Goal: Information Seeking & Learning: Learn about a topic

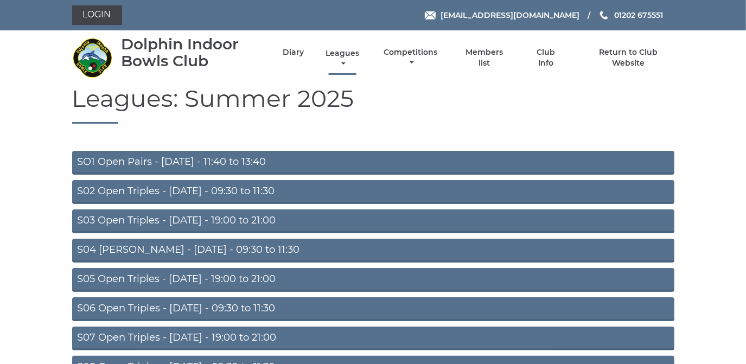
click at [342, 57] on link "Leagues" at bounding box center [342, 58] width 39 height 21
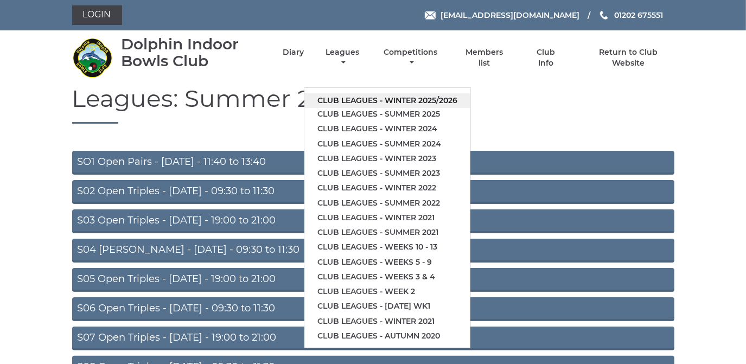
click at [331, 98] on link "Club leagues - Winter 2025/2026" at bounding box center [387, 100] width 166 height 15
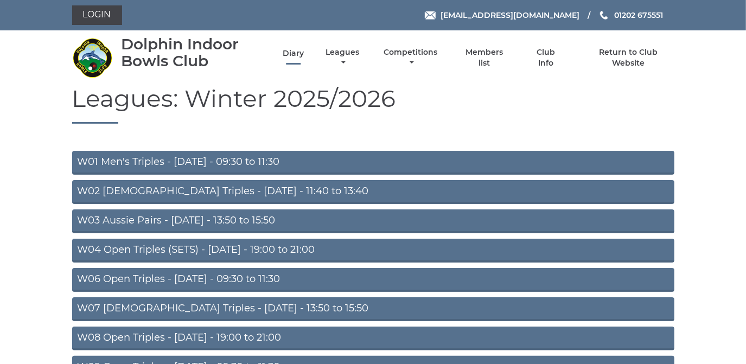
click at [292, 54] on link "Diary" at bounding box center [293, 53] width 21 height 10
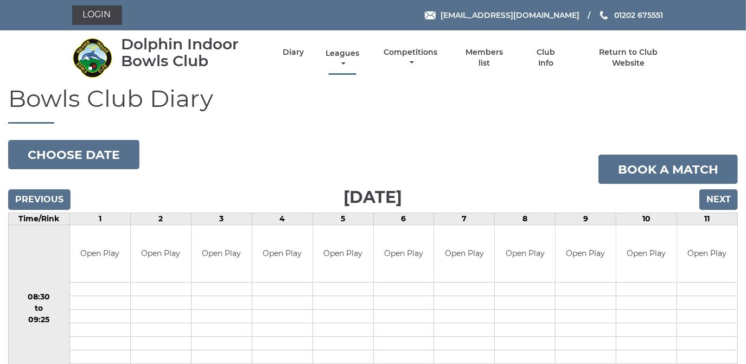
click at [334, 53] on link "Leagues" at bounding box center [342, 58] width 39 height 21
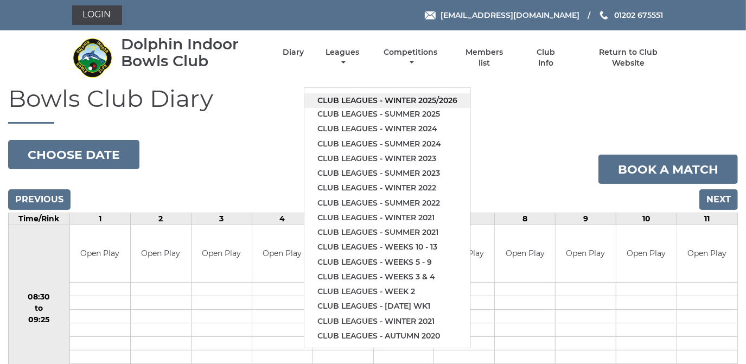
click at [325, 99] on link "Club leagues - Winter 2025/2026" at bounding box center [387, 100] width 166 height 15
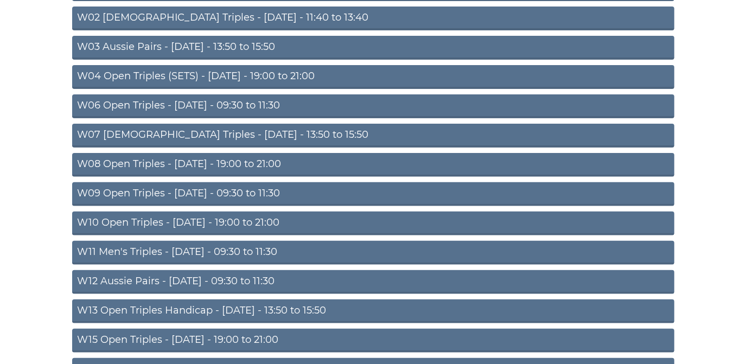
scroll to position [246, 0]
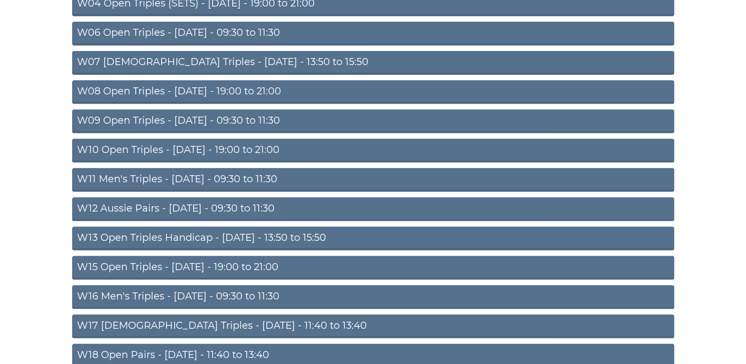
click at [261, 91] on link "W08 Open Triples - Tuesday - 19:00 to 21:00" at bounding box center [373, 92] width 602 height 24
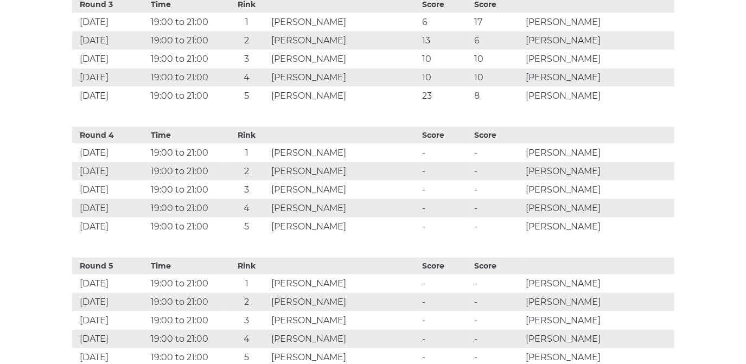
scroll to position [789, 0]
